Goal: Transaction & Acquisition: Book appointment/travel/reservation

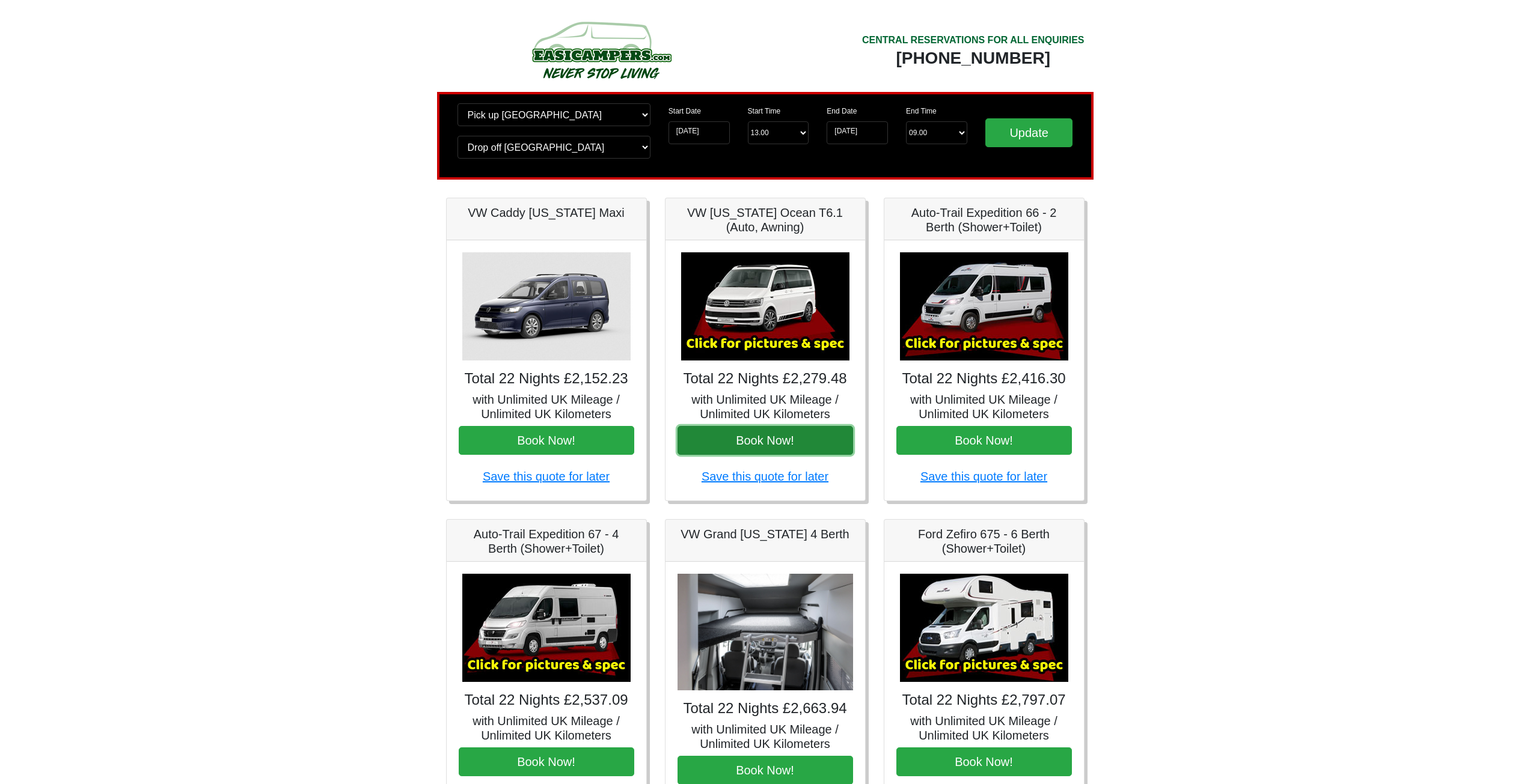
click at [781, 437] on button "Book Now!" at bounding box center [765, 440] width 175 height 29
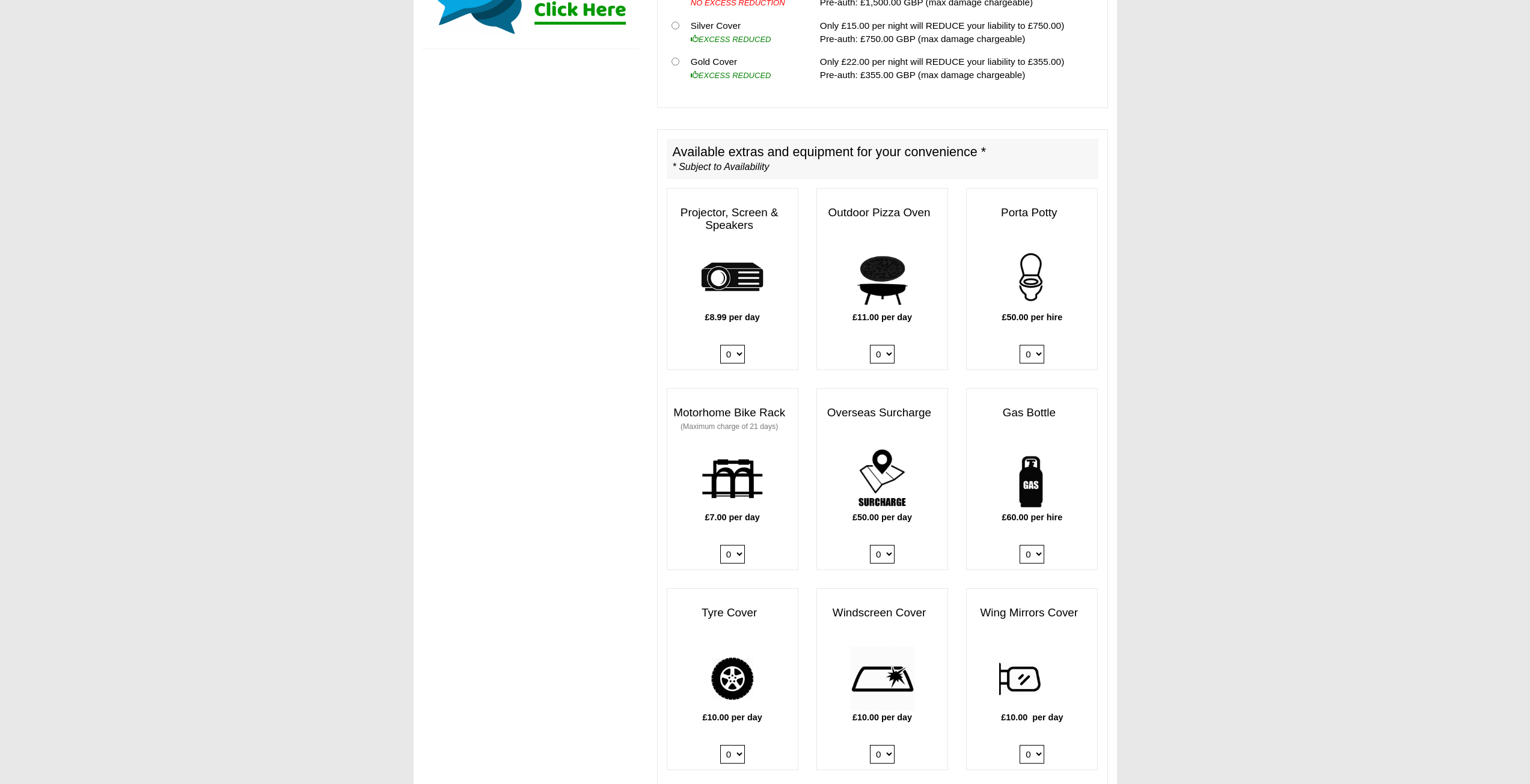
scroll to position [481, 0]
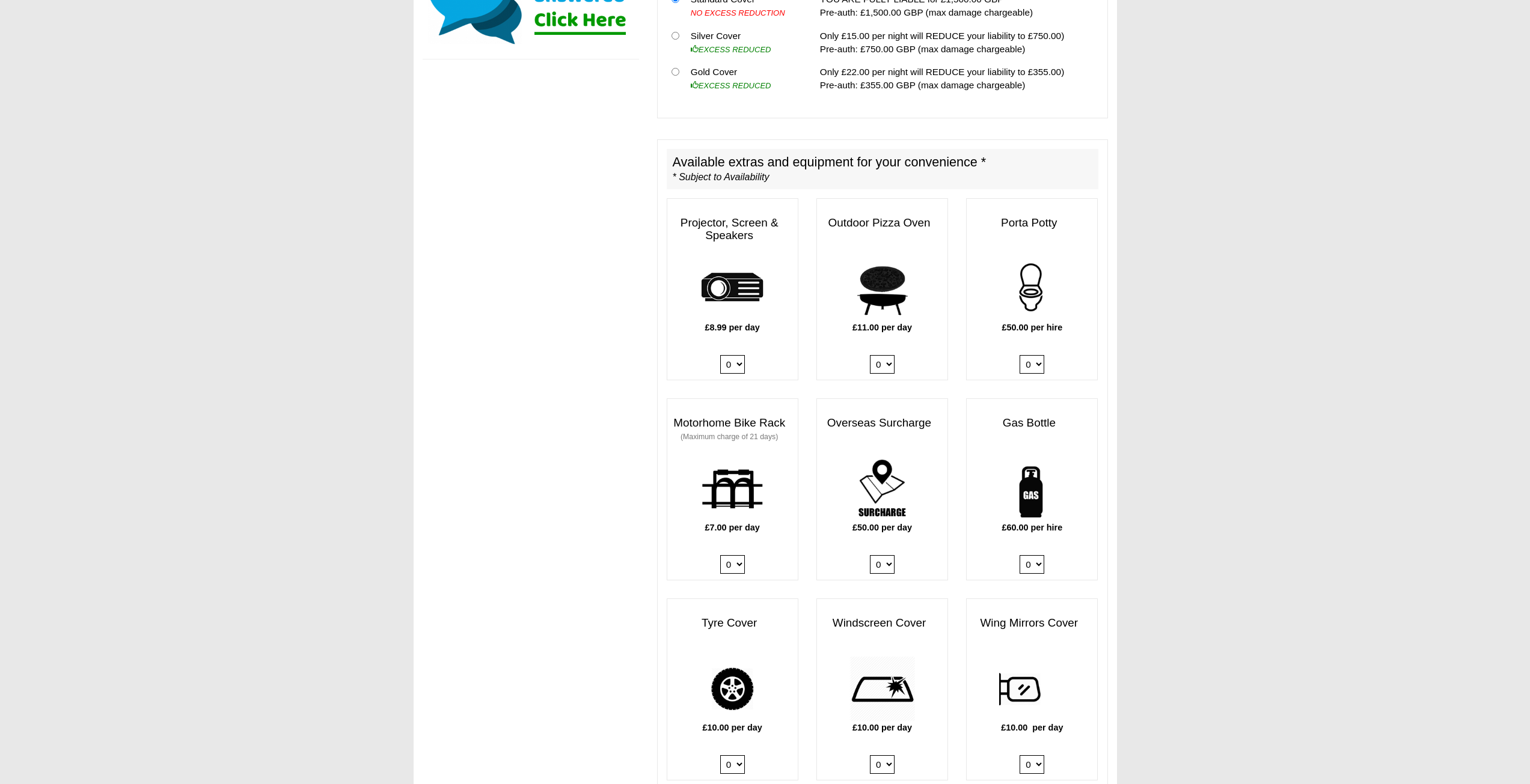
click at [1044, 555] on select "0 1" at bounding box center [1032, 565] width 25 height 19
select select "Gas Bottle x QTY 1 @ 60.00 GBP per hire."
click at [1019, 555] on select "0 1" at bounding box center [1032, 565] width 25 height 19
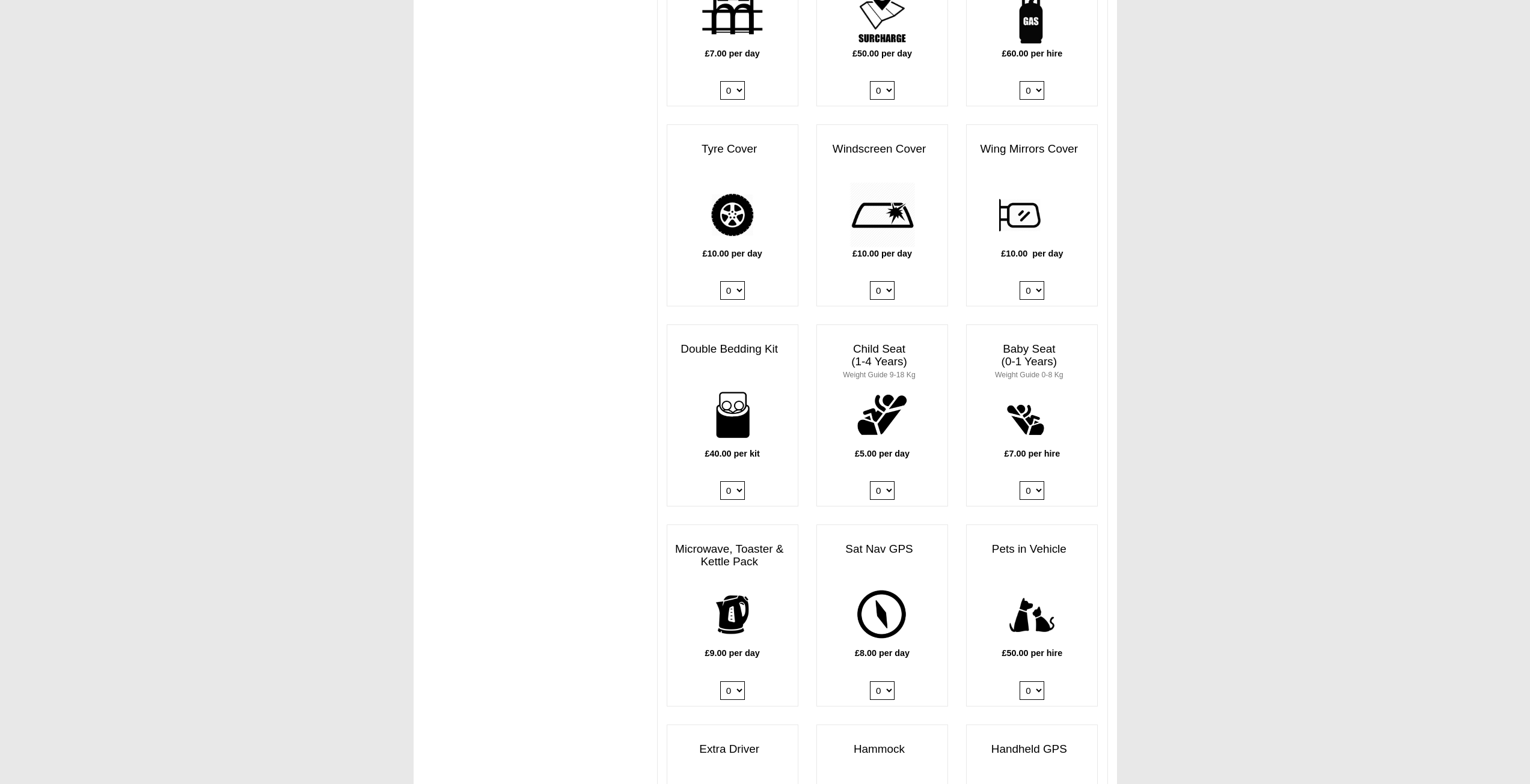
scroll to position [1015, 0]
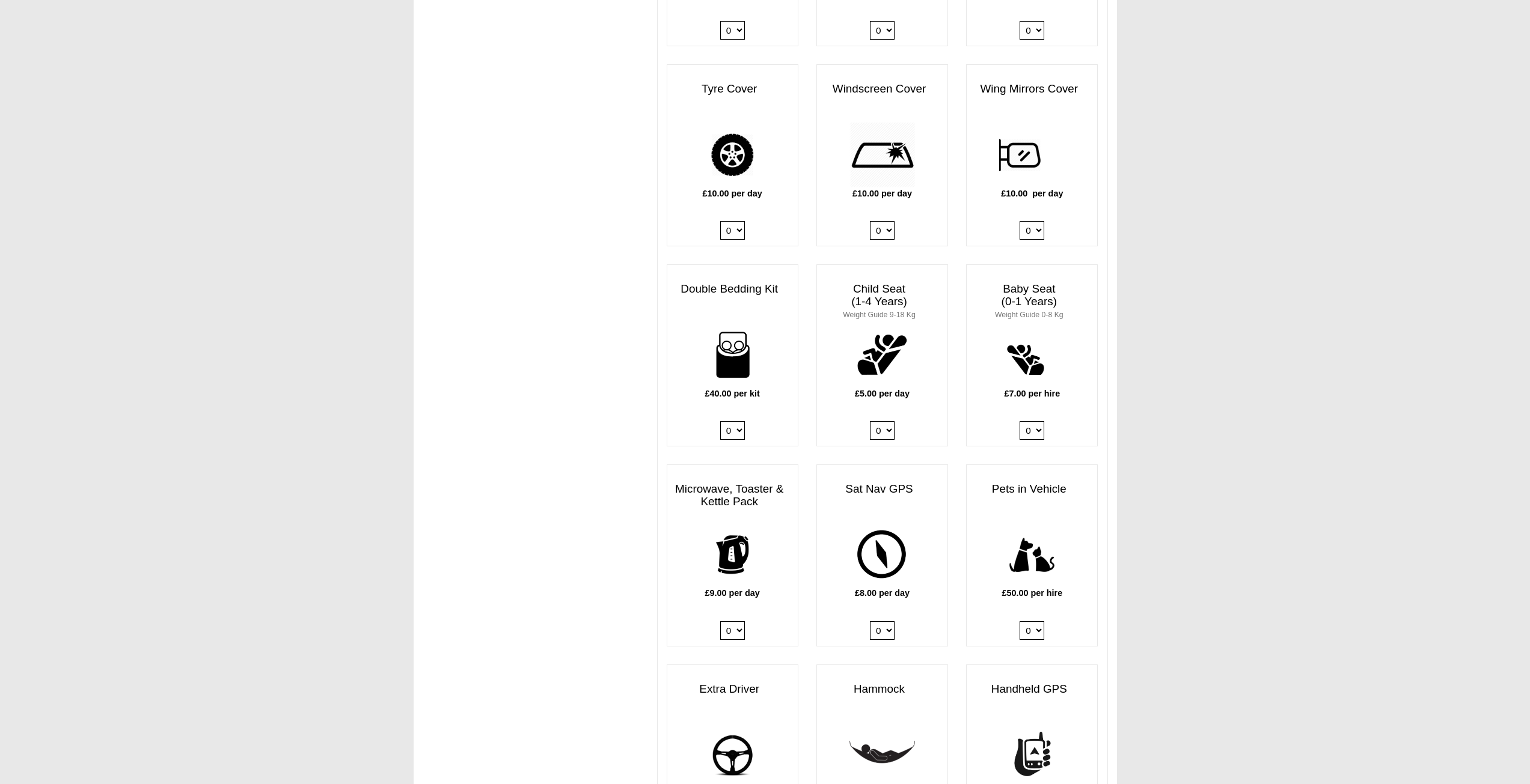
click at [736, 421] on select "0 1 2 3 4" at bounding box center [732, 430] width 25 height 19
select select "Double Bedding Kit x QTY 1 @ 40.00 GBP per kit."
click at [720, 421] on select "0 1 2 3 4" at bounding box center [732, 430] width 25 height 19
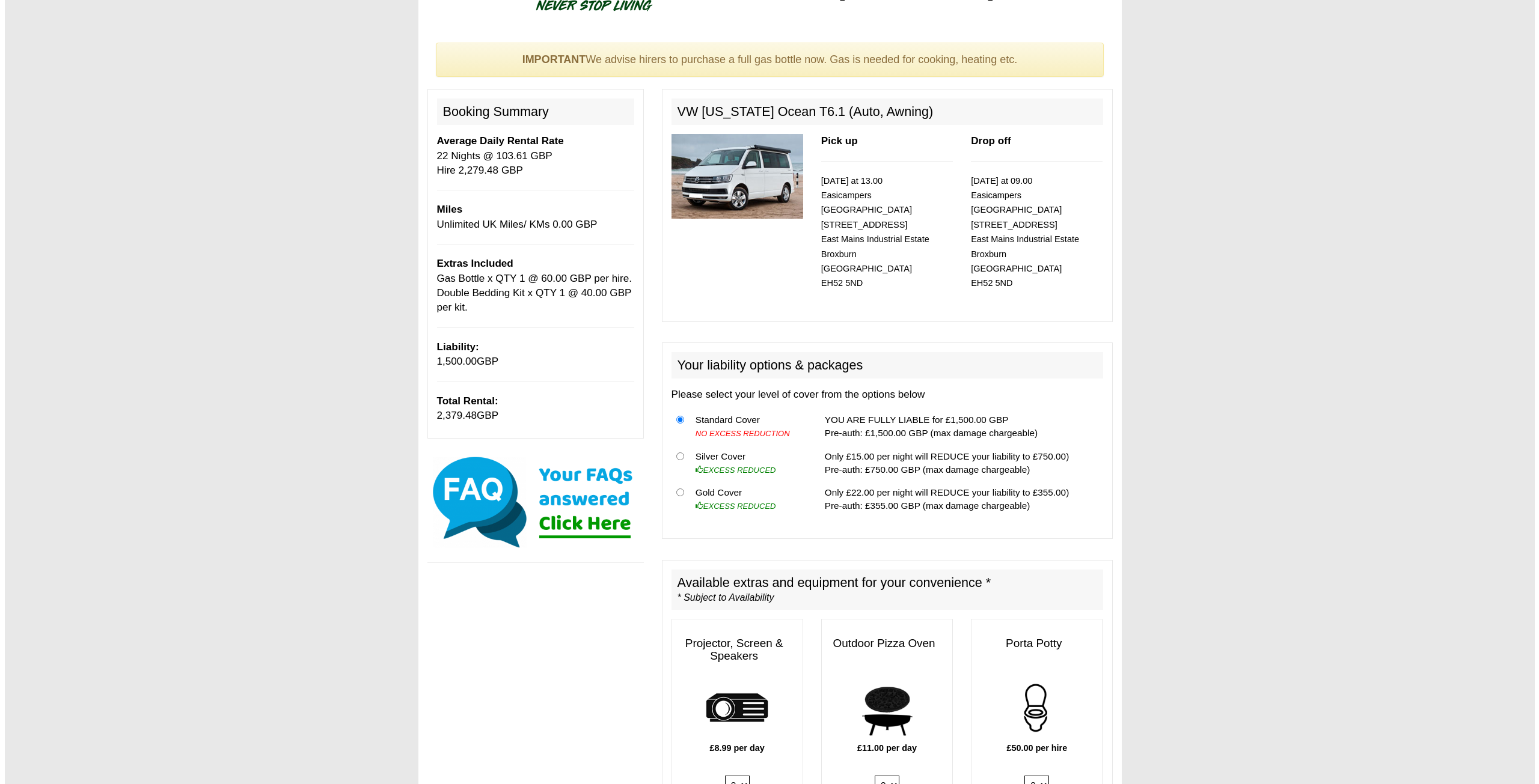
scroll to position [0, 0]
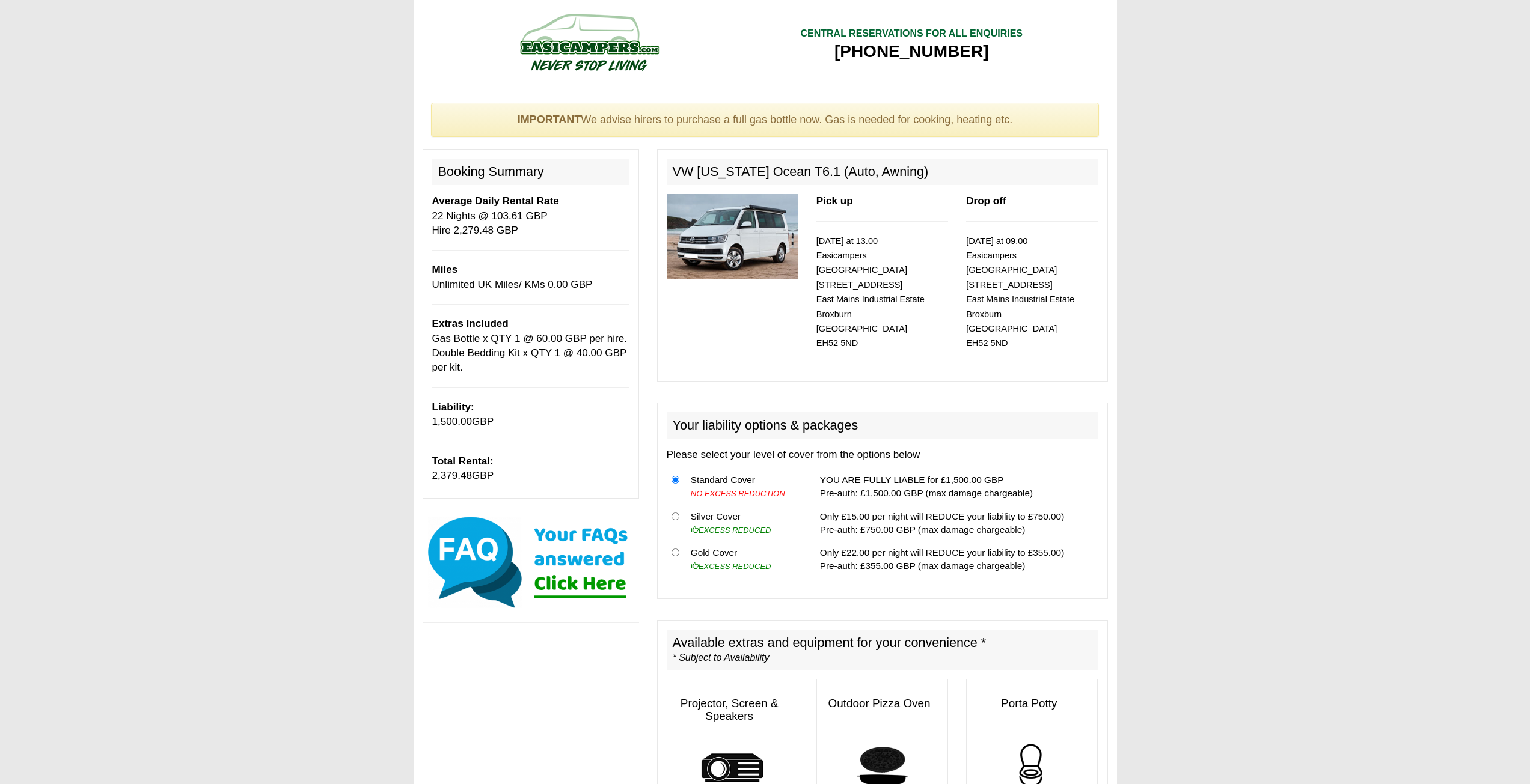
click at [711, 228] on img at bounding box center [732, 236] width 132 height 85
click at [736, 173] on h2 "VW [US_STATE] Ocean T6.1 (Auto, Awning)" at bounding box center [882, 172] width 431 height 26
click at [818, 160] on h2 "VW [US_STATE] Ocean T6.1 (Auto, Awning)" at bounding box center [882, 172] width 431 height 26
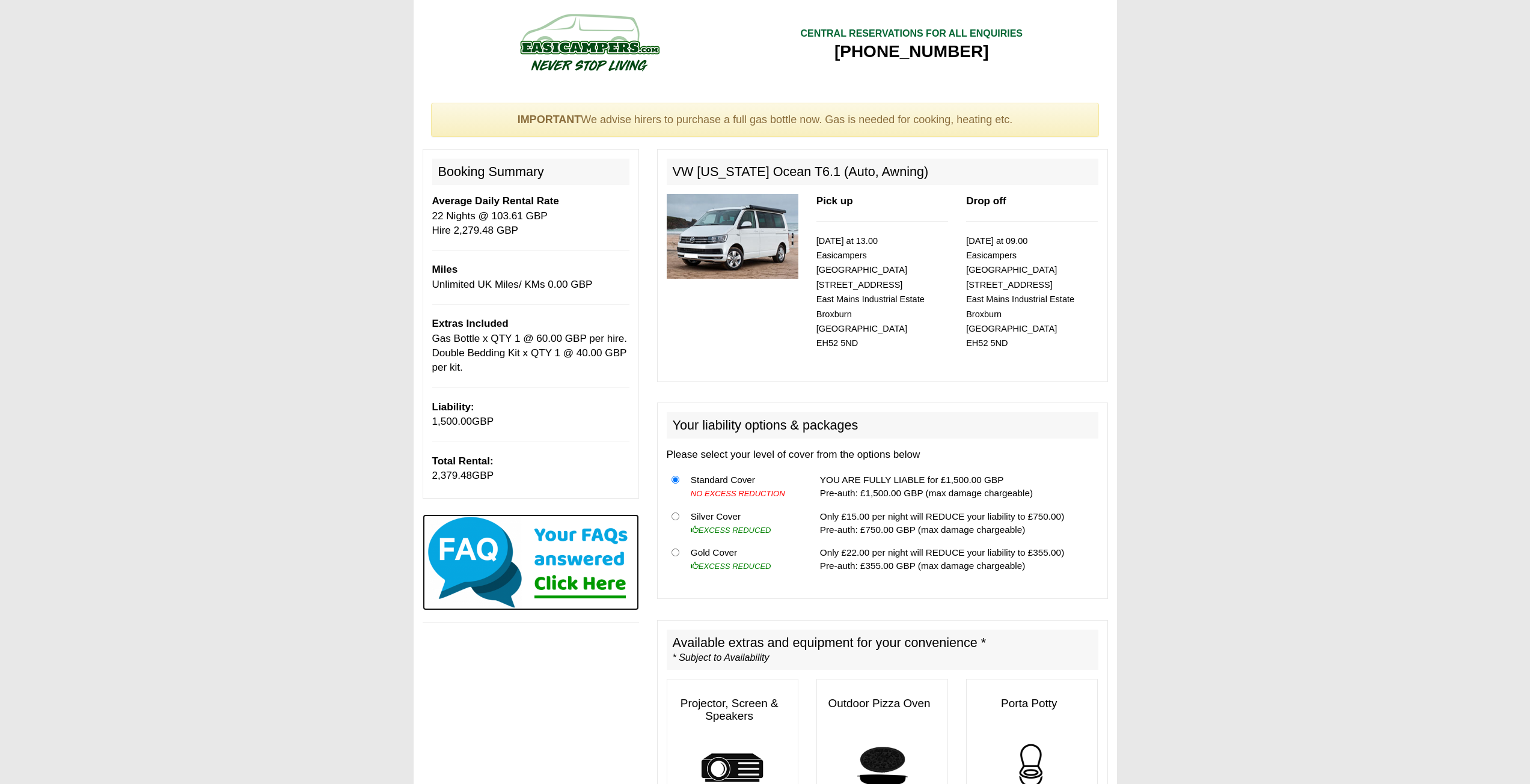
click at [479, 551] on img at bounding box center [531, 562] width 216 height 96
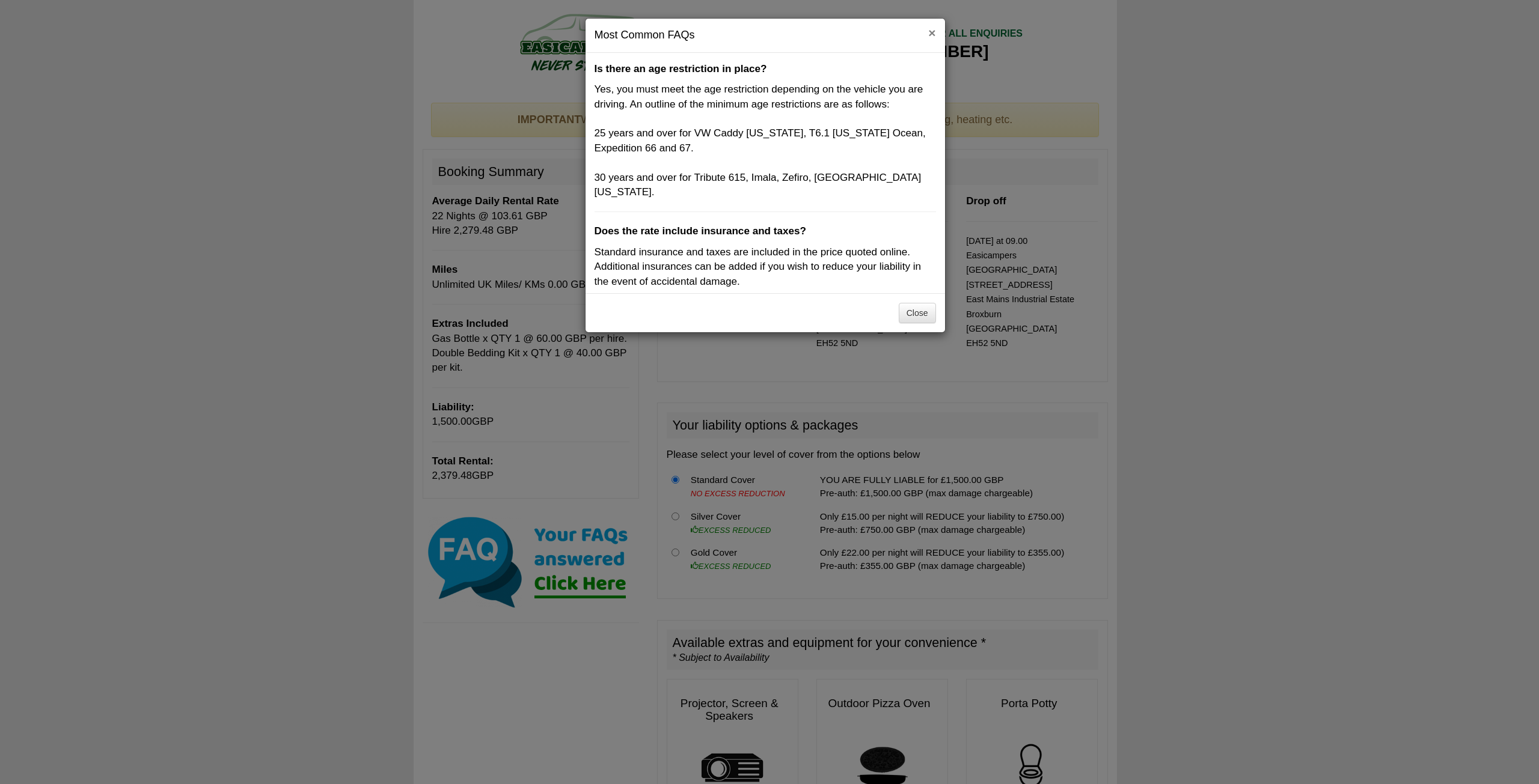
click at [931, 29] on button "×" at bounding box center [931, 33] width 7 height 12
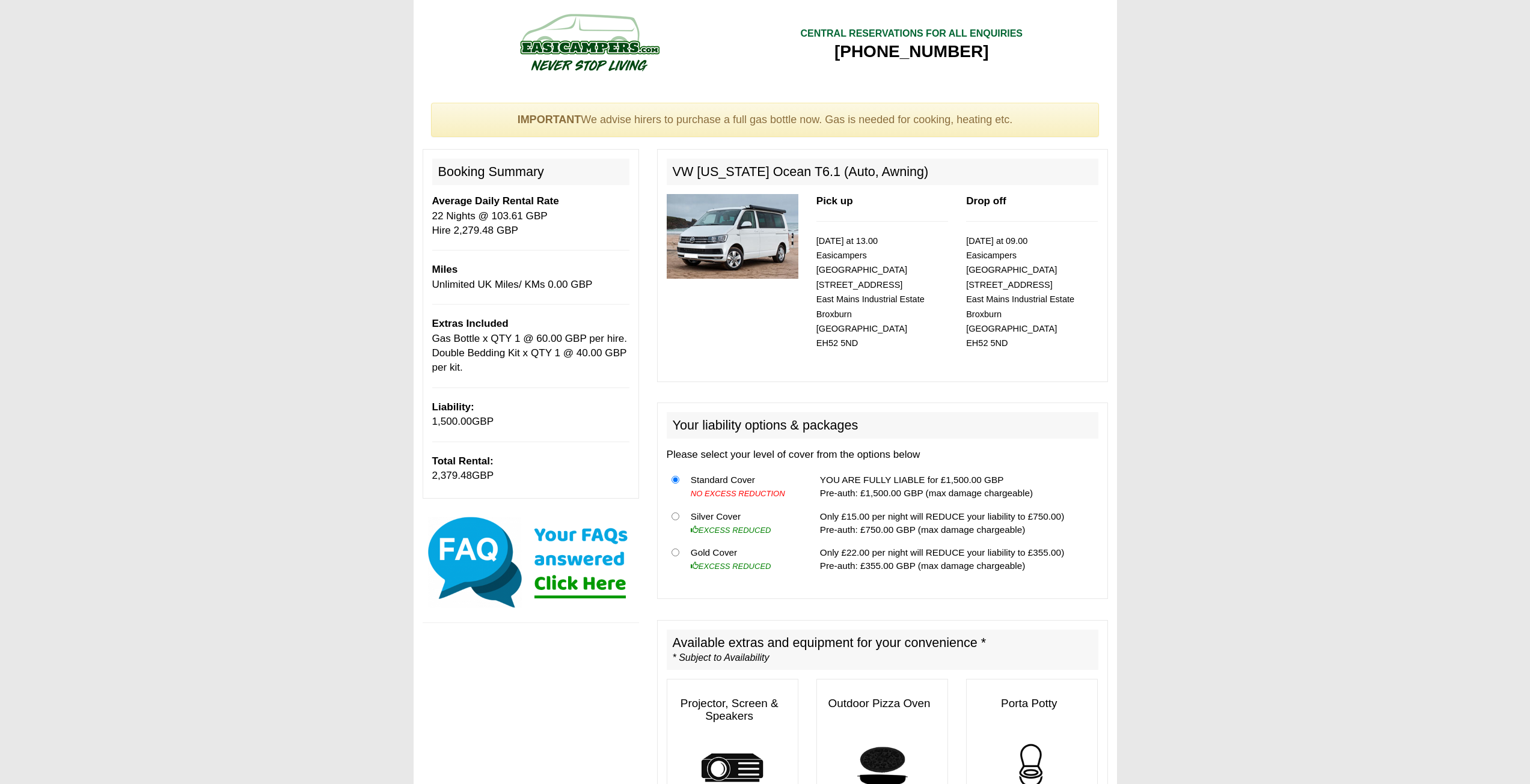
click at [904, 164] on h2 "VW [US_STATE] Ocean T6.1 (Auto, Awning)" at bounding box center [882, 172] width 431 height 26
